Goal: Information Seeking & Learning: Find specific page/section

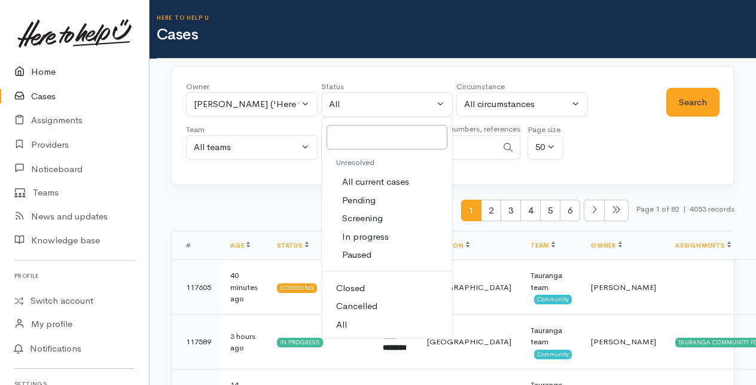
click at [47, 67] on link "Home" at bounding box center [74, 72] width 149 height 25
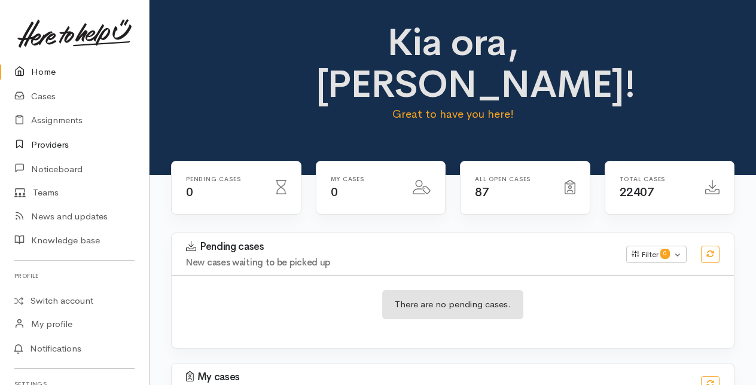
click at [48, 142] on link "Providers" at bounding box center [74, 145] width 149 height 25
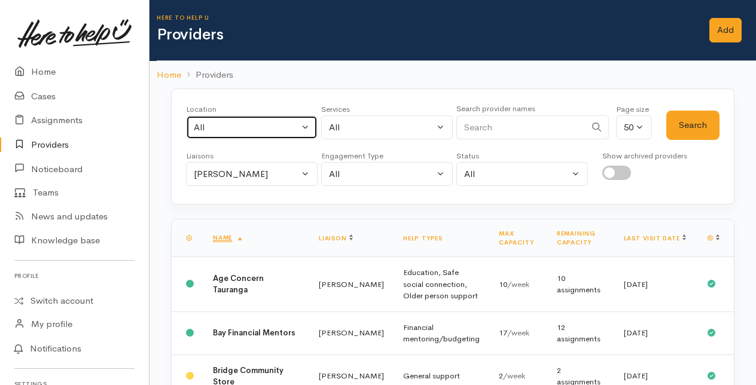
click at [304, 125] on button "All" at bounding box center [252, 127] width 132 height 25
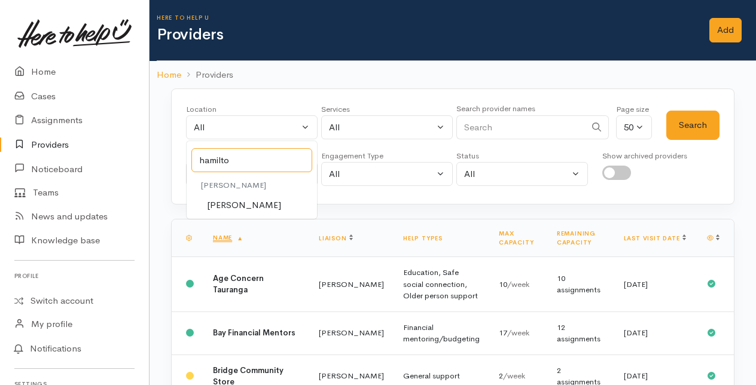
type input "hamilto"
click at [231, 204] on span "[PERSON_NAME]" at bounding box center [244, 205] width 74 height 14
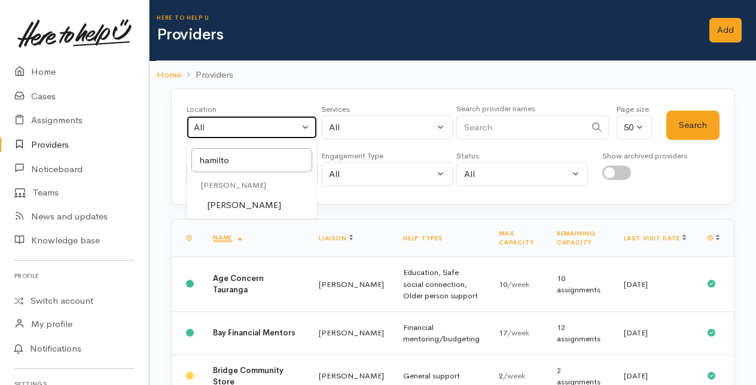
select select "1"
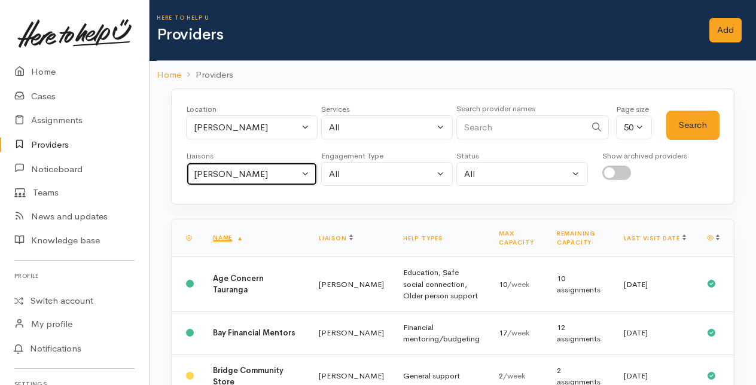
click at [307, 171] on button "Amanda Gabb" at bounding box center [252, 174] width 132 height 25
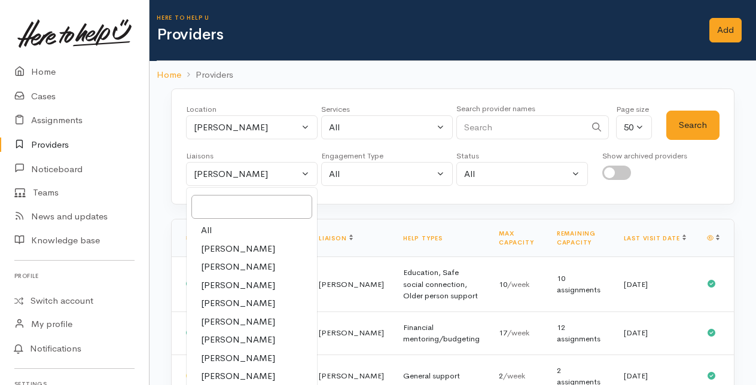
click at [232, 226] on link "All" at bounding box center [252, 230] width 130 height 19
select select "null"
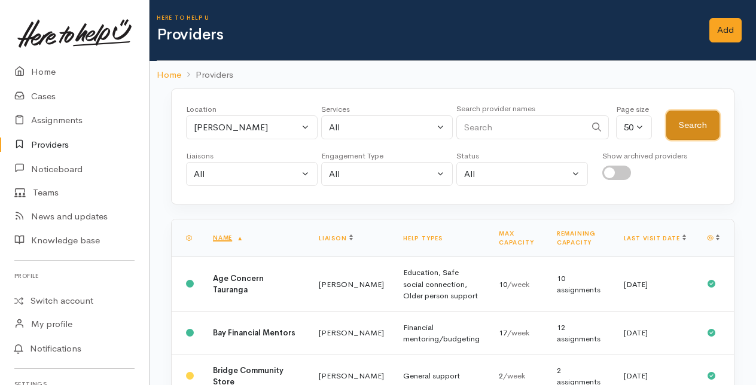
click at [695, 126] on button "Search" at bounding box center [692, 125] width 53 height 29
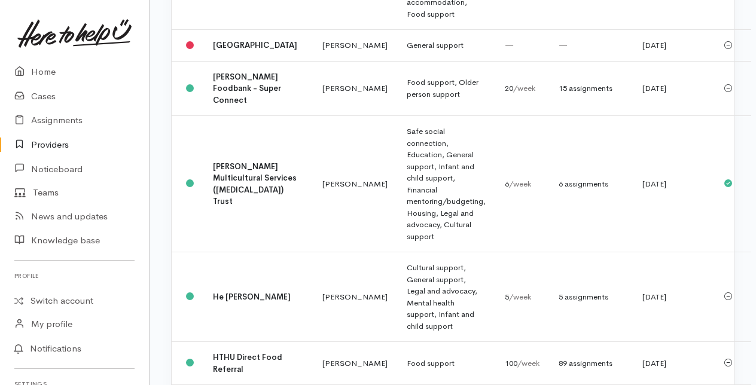
scroll to position [1939, 0]
click at [242, 105] on b "Hamilton Foodbank - Super Connect" at bounding box center [247, 87] width 68 height 33
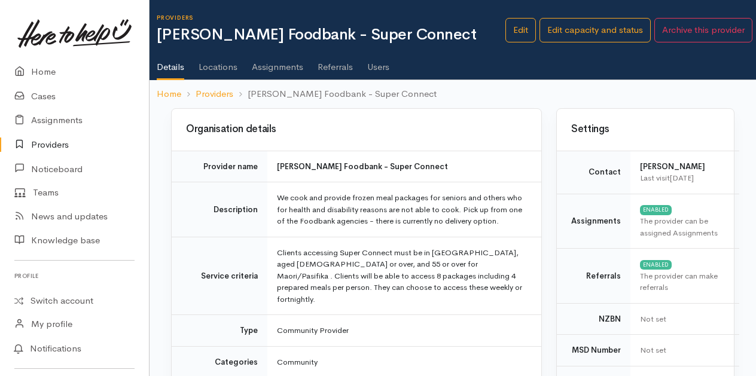
click at [273, 69] on link "Assignments" at bounding box center [277, 62] width 51 height 33
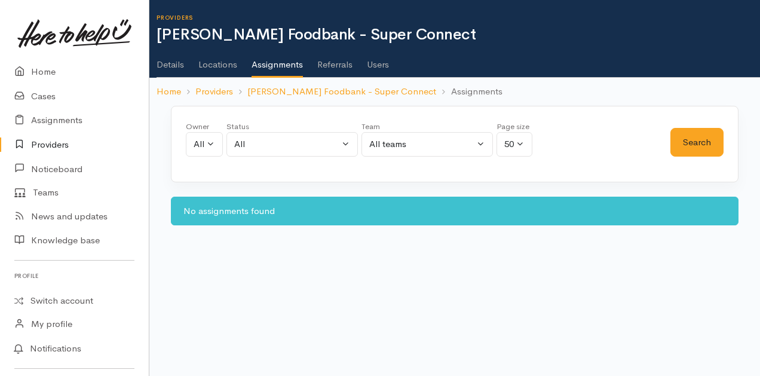
click at [177, 62] on link "Details" at bounding box center [171, 60] width 28 height 33
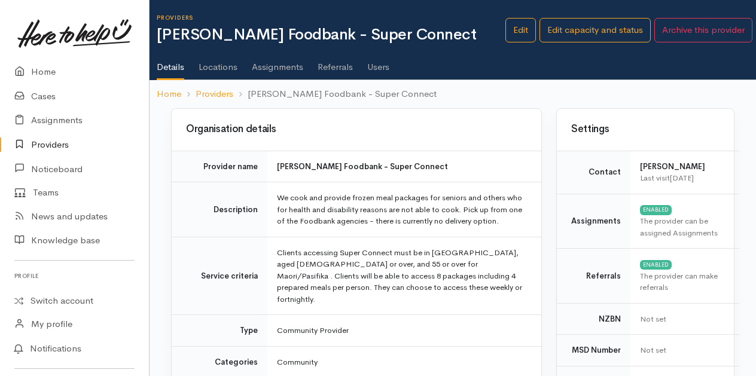
click at [374, 66] on link "Users" at bounding box center [378, 62] width 22 height 33
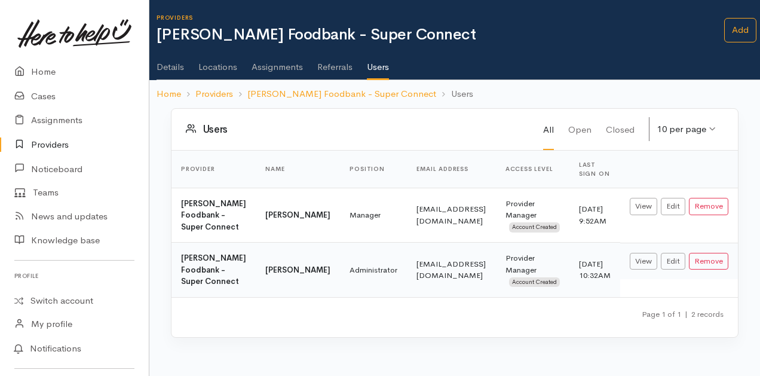
click at [173, 67] on link "Details" at bounding box center [171, 62] width 28 height 33
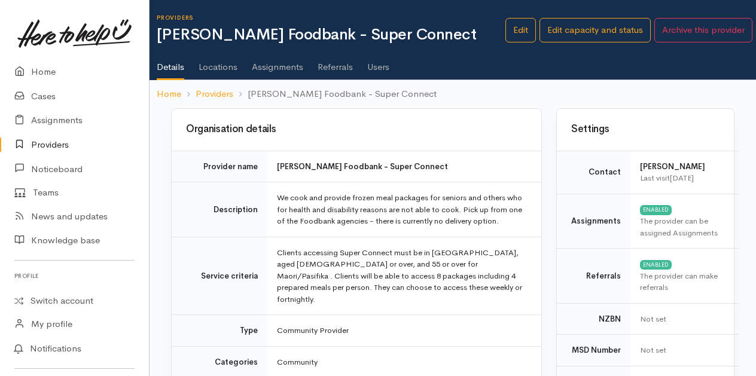
click at [340, 66] on link "Referrals" at bounding box center [334, 62] width 35 height 33
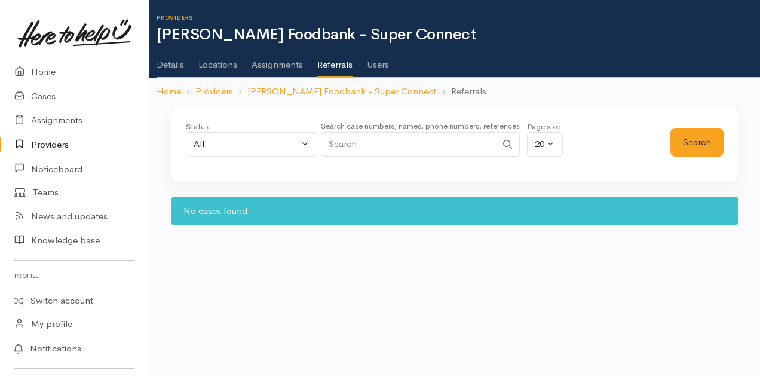
click at [282, 65] on link "Assignments" at bounding box center [277, 60] width 51 height 33
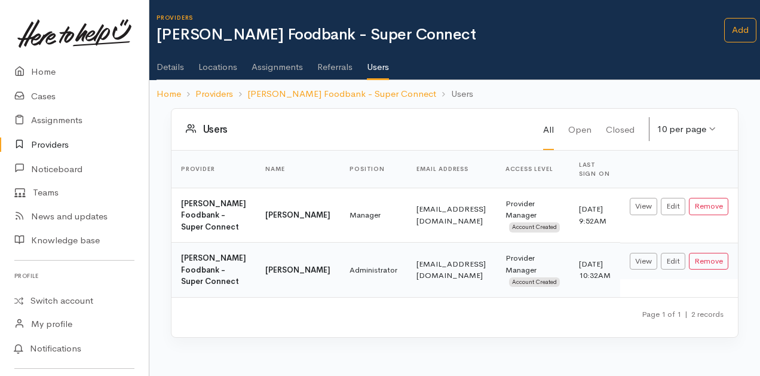
click at [53, 141] on link "Providers" at bounding box center [74, 145] width 149 height 25
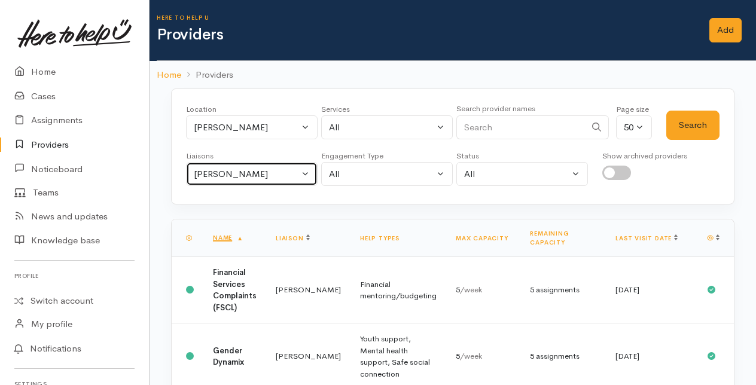
click at [309, 173] on button "[PERSON_NAME]" at bounding box center [252, 174] width 132 height 25
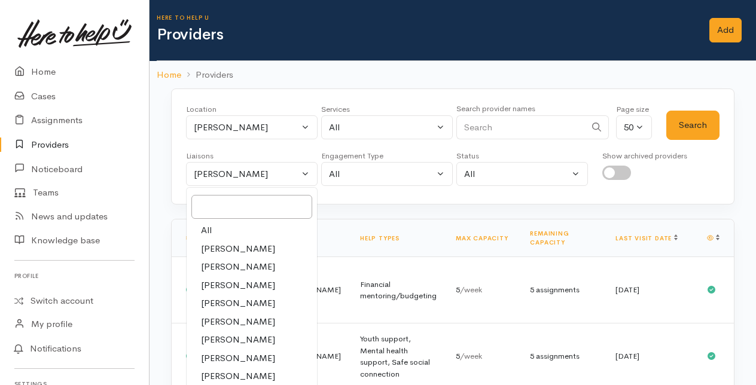
click at [239, 224] on link "All" at bounding box center [252, 230] width 130 height 19
select select "null"
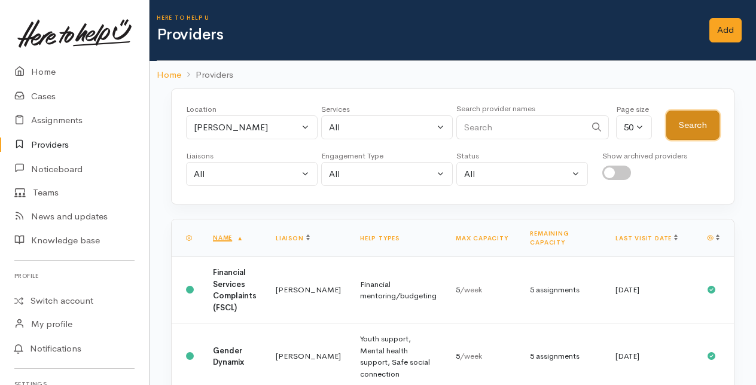
click at [686, 120] on button "Search" at bounding box center [692, 125] width 53 height 29
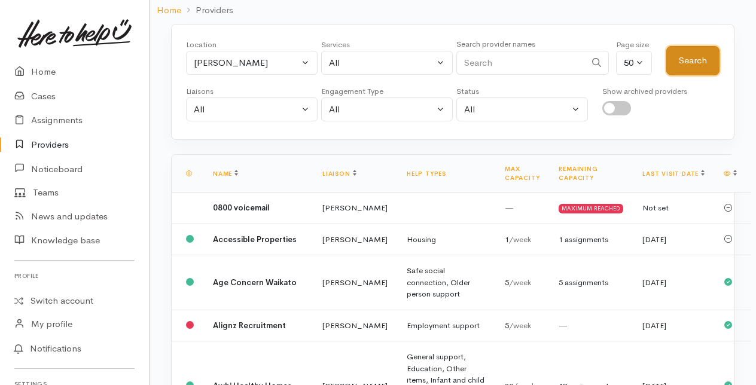
scroll to position [124, 0]
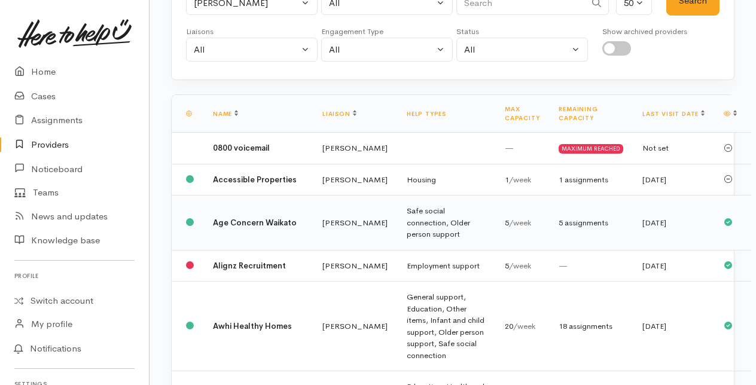
click at [240, 228] on b "Age Concern Waikato" at bounding box center [255, 223] width 84 height 10
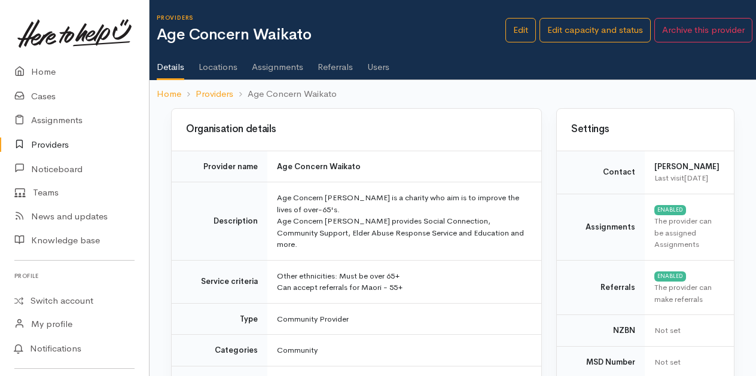
click at [273, 67] on link "Assignments" at bounding box center [277, 62] width 51 height 33
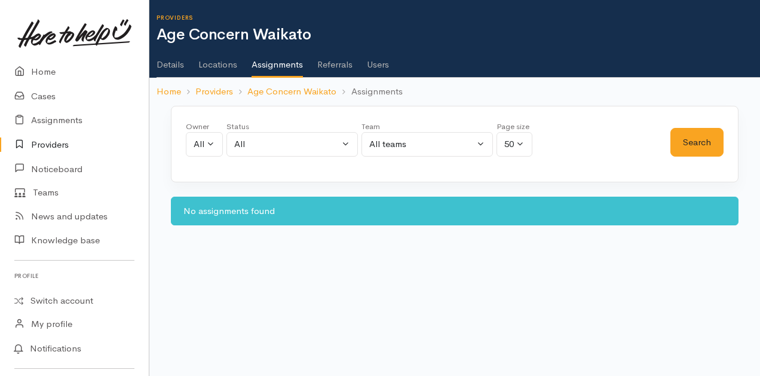
click at [47, 147] on link "Providers" at bounding box center [74, 145] width 149 height 25
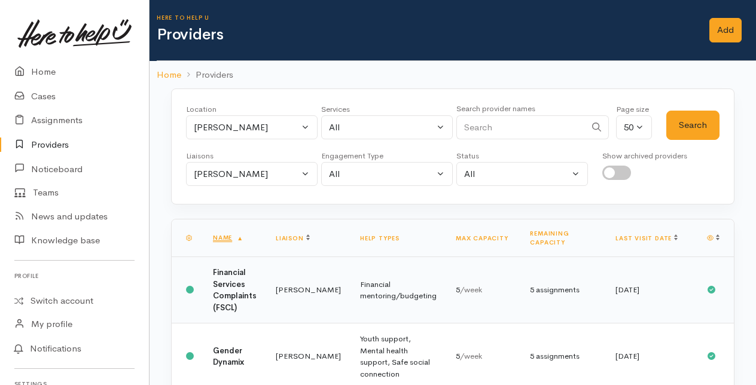
scroll to position [37, 0]
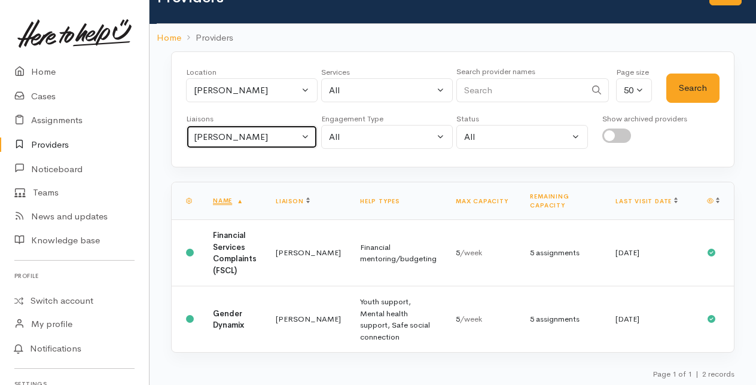
click at [308, 130] on button "[PERSON_NAME]" at bounding box center [252, 137] width 132 height 25
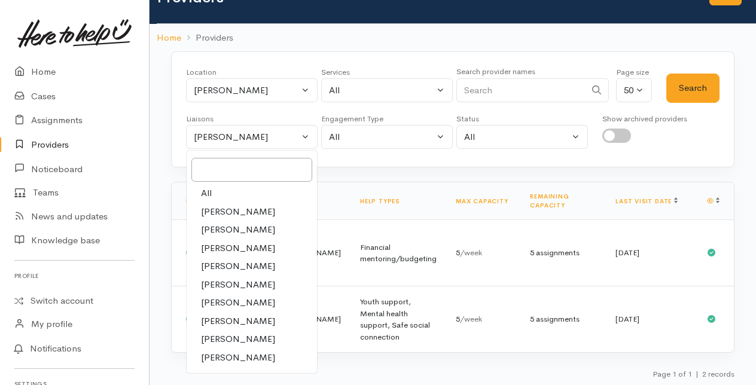
click at [213, 191] on link "All" at bounding box center [252, 193] width 130 height 19
select select "null"
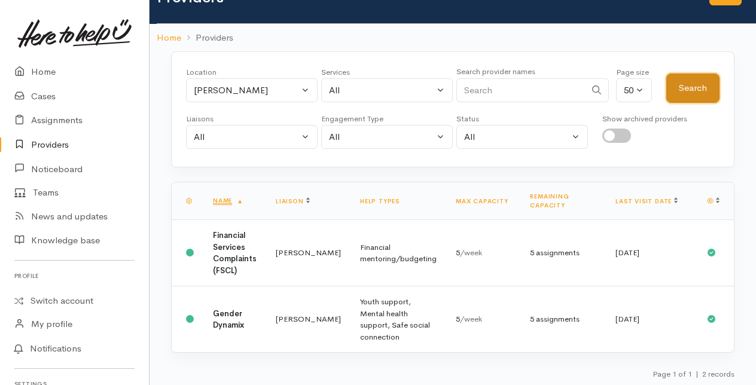
click at [704, 86] on button "Search" at bounding box center [692, 88] width 53 height 29
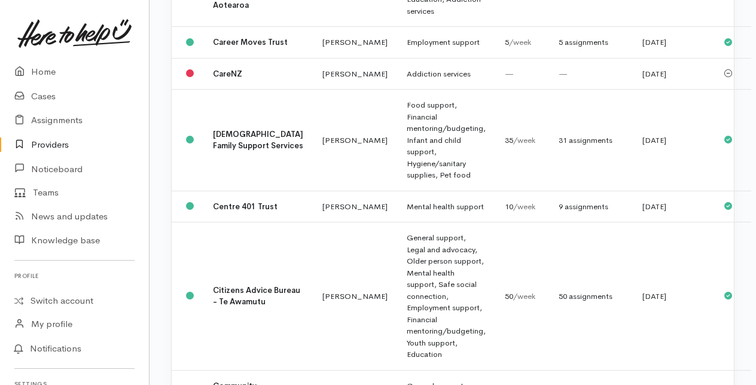
scroll to position [612, 0]
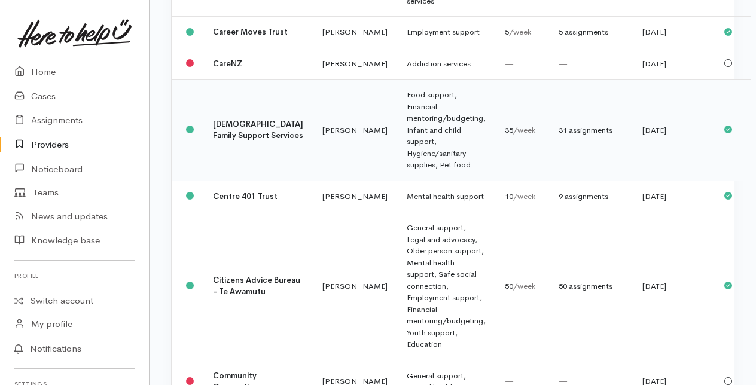
click at [232, 141] on b "[DEMOGRAPHIC_DATA] Family Support Services" at bounding box center [258, 130] width 90 height 22
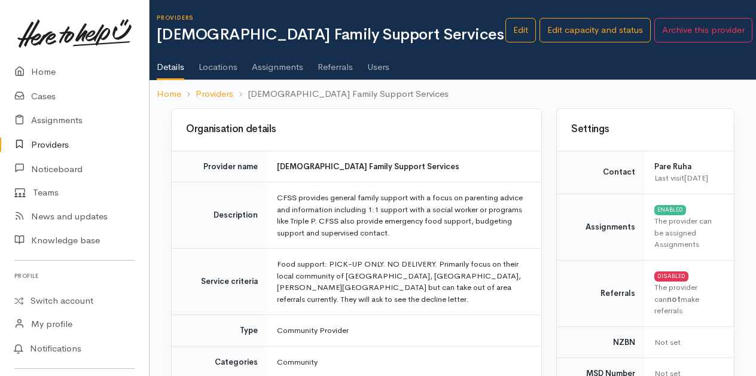
click at [280, 64] on link "Assignments" at bounding box center [277, 62] width 51 height 33
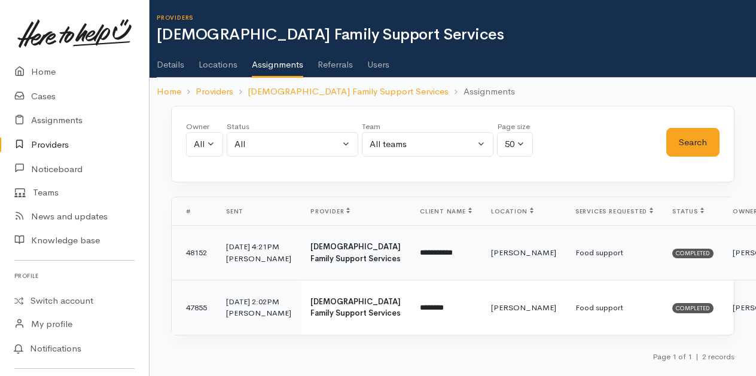
scroll to position [16, 0]
click at [45, 141] on link "Providers" at bounding box center [74, 145] width 149 height 25
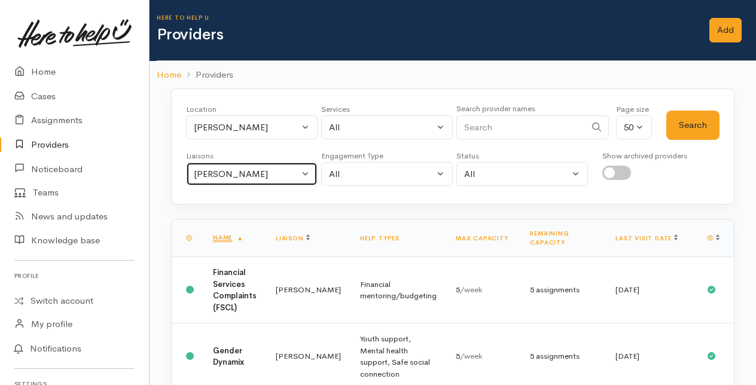
click at [307, 169] on button "[PERSON_NAME]" at bounding box center [252, 174] width 132 height 25
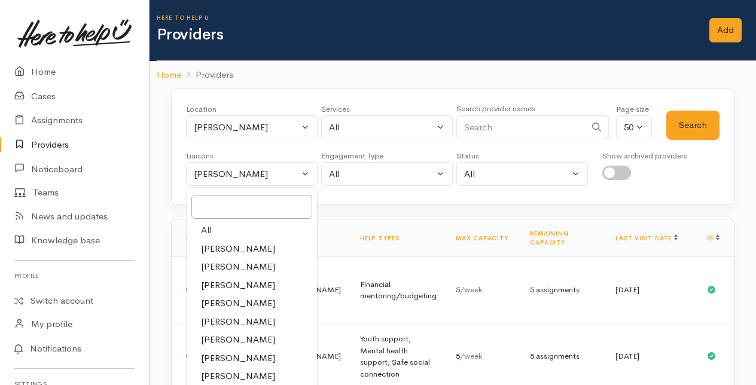
click at [221, 230] on link "All" at bounding box center [252, 230] width 130 height 19
select select "null"
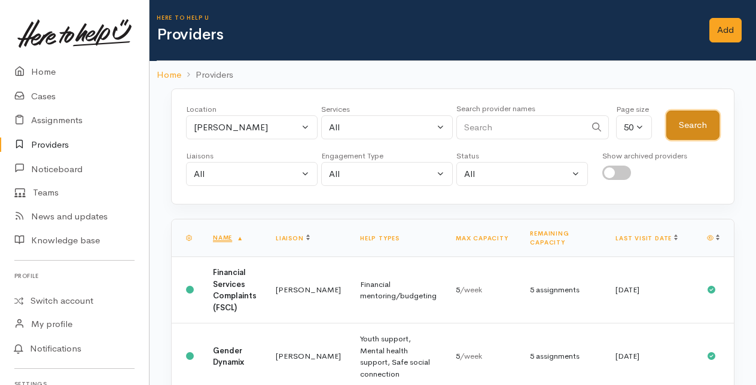
click at [692, 124] on button "Search" at bounding box center [692, 125] width 53 height 29
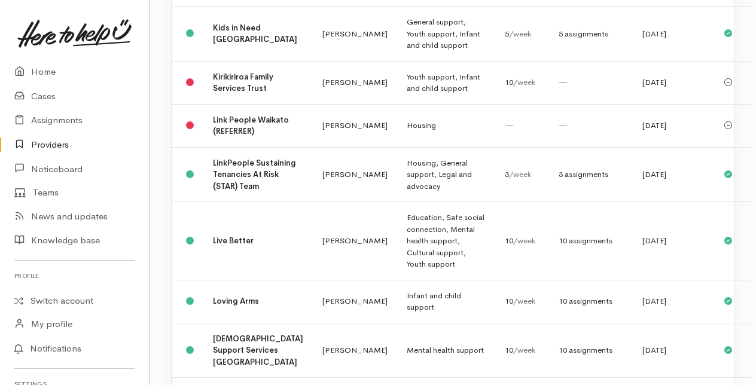
scroll to position [2793, 0]
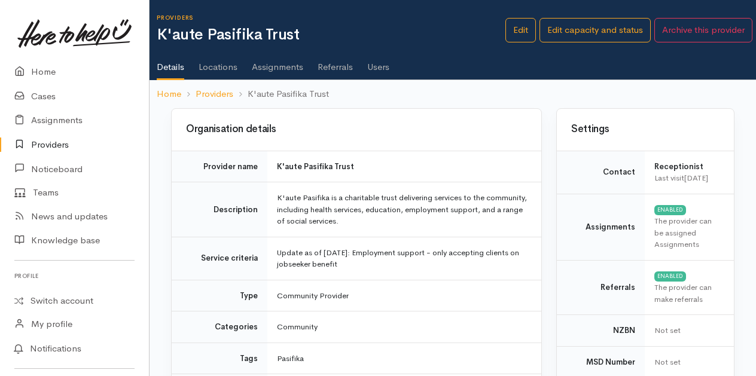
click at [277, 68] on link "Assignments" at bounding box center [277, 62] width 51 height 33
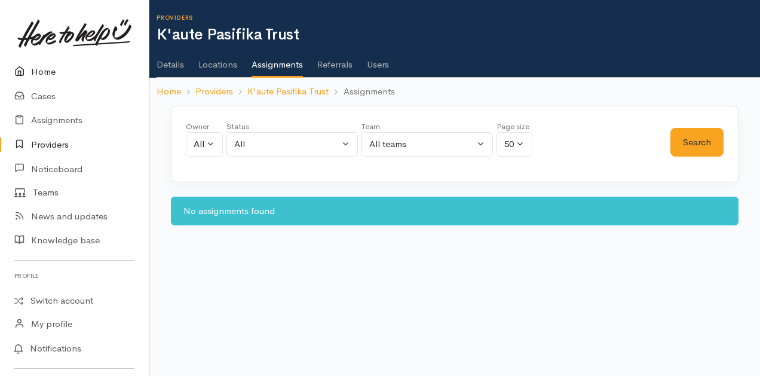
click at [44, 69] on link "Home" at bounding box center [74, 72] width 149 height 25
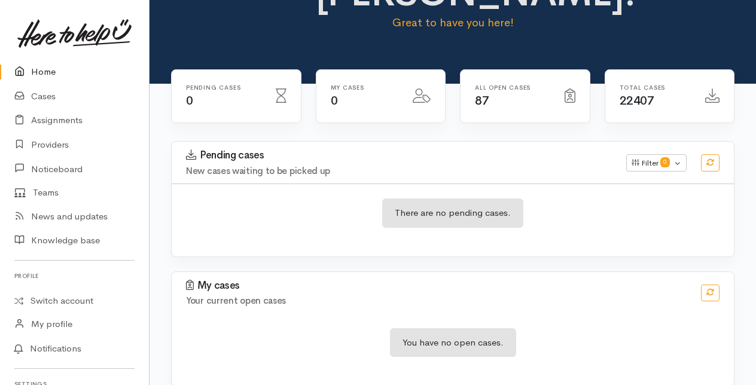
scroll to position [105, 0]
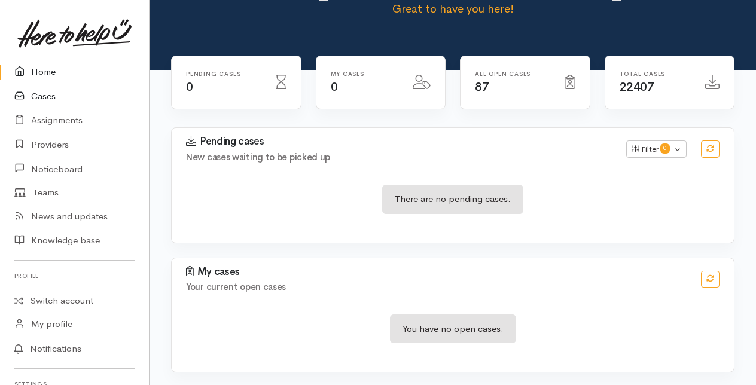
click at [43, 96] on link "Cases" at bounding box center [74, 96] width 149 height 25
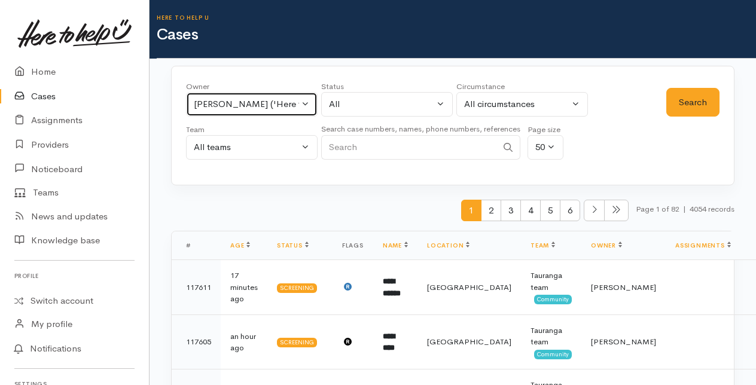
click at [307, 100] on button "[PERSON_NAME] ('Here to help u')" at bounding box center [252, 104] width 132 height 25
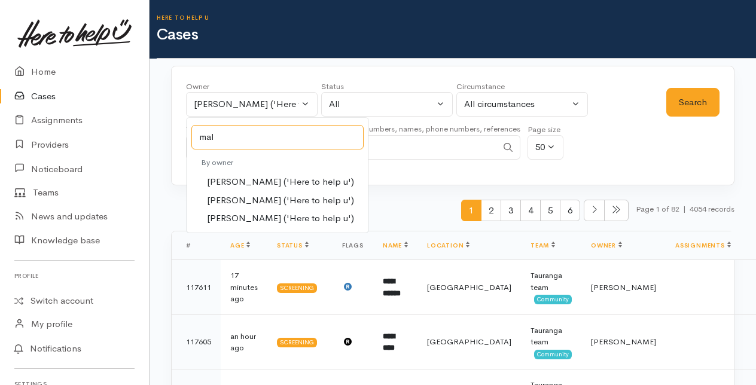
type input "mal"
click at [250, 197] on span "[PERSON_NAME] ('Here to help u')" at bounding box center [280, 201] width 147 height 14
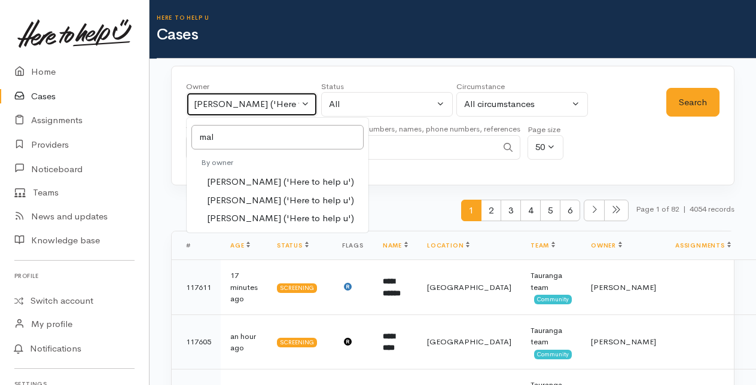
select select "1613"
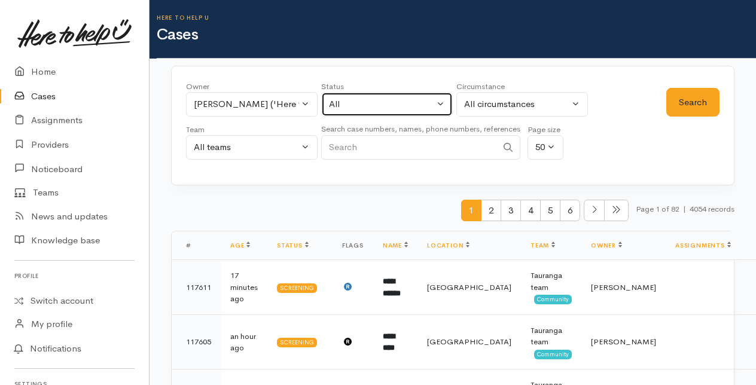
click at [442, 99] on button "All" at bounding box center [387, 104] width 132 height 25
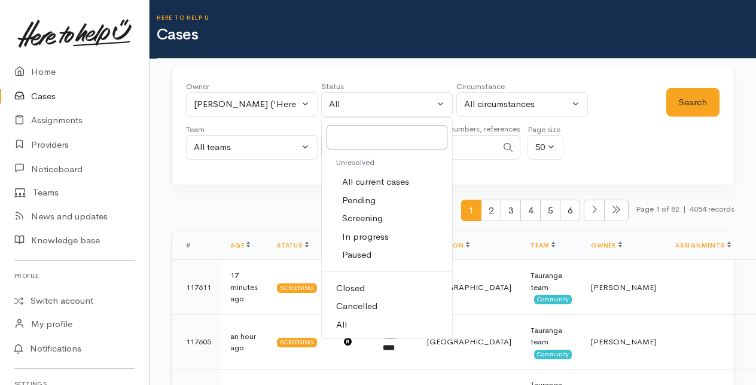
click at [350, 177] on span "All current cases" at bounding box center [375, 182] width 67 height 14
select select "Unresolved"
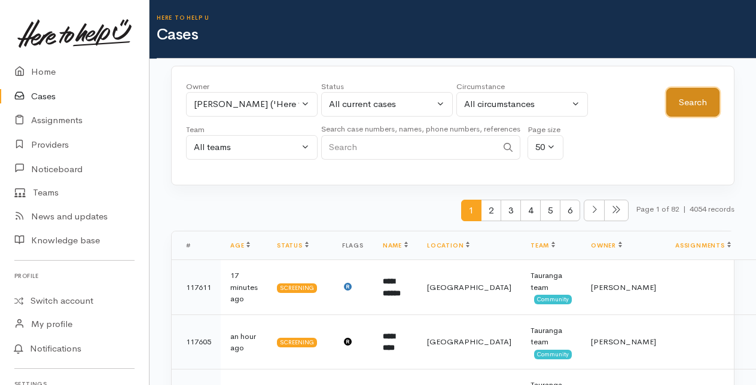
click at [691, 102] on button "Search" at bounding box center [692, 102] width 53 height 29
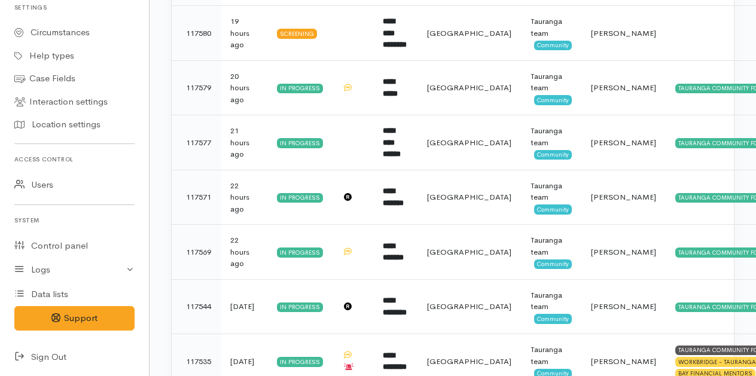
scroll to position [470, 0]
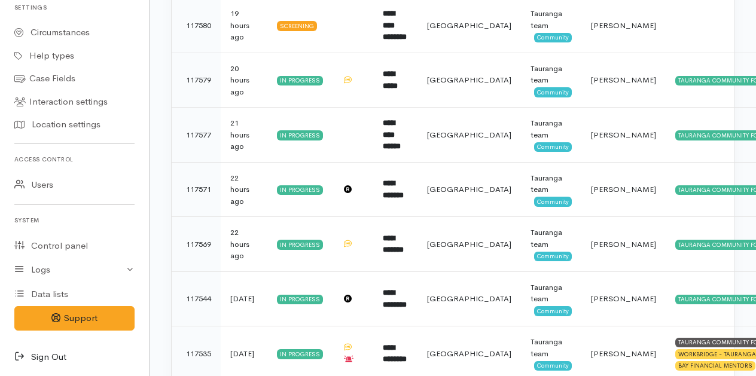
click at [20, 353] on icon at bounding box center [22, 357] width 17 height 15
